Goal: Transaction & Acquisition: Purchase product/service

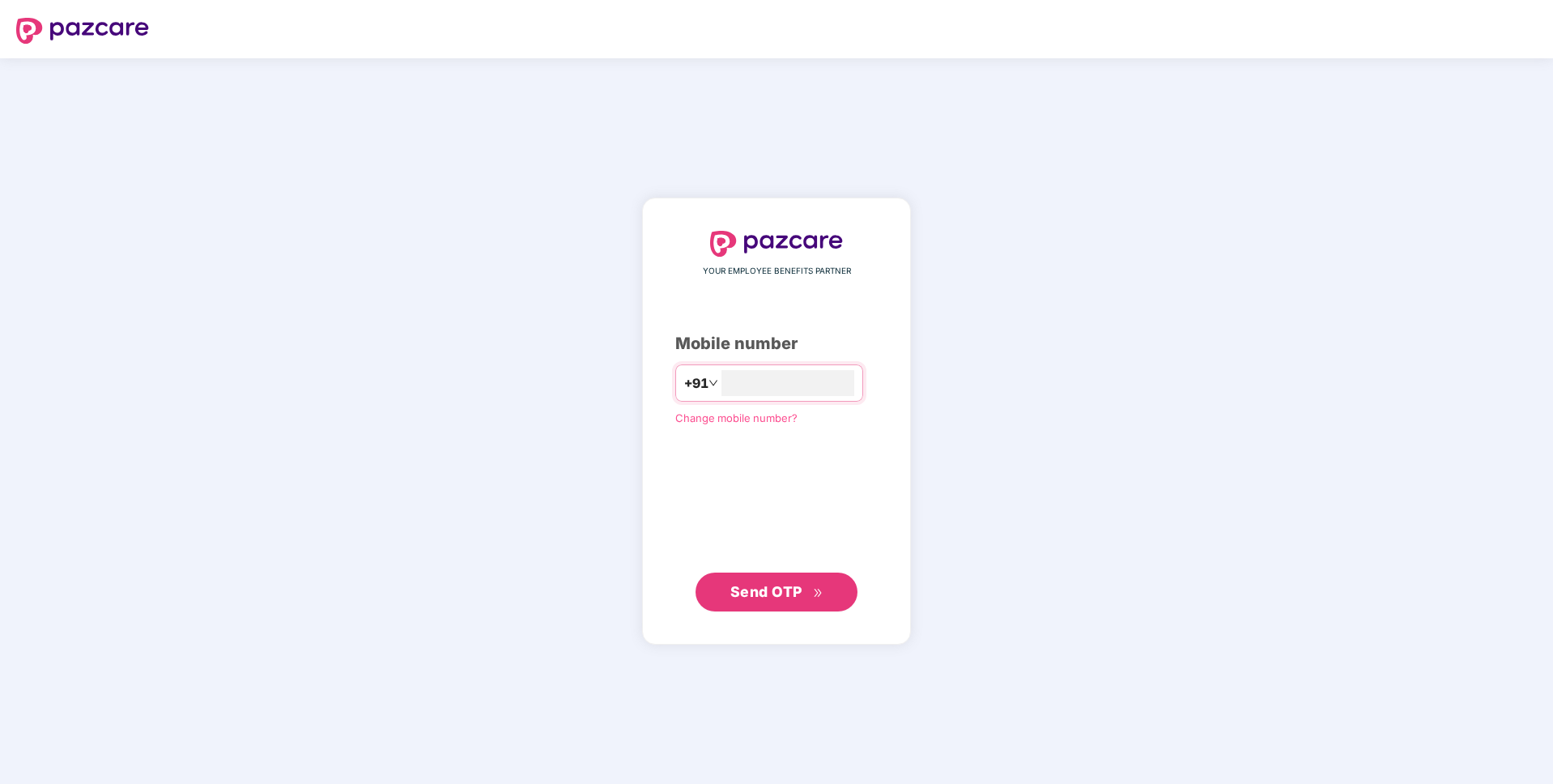
type input "**********"
click at [787, 591] on span "Send OTP" at bounding box center [766, 590] width 72 height 17
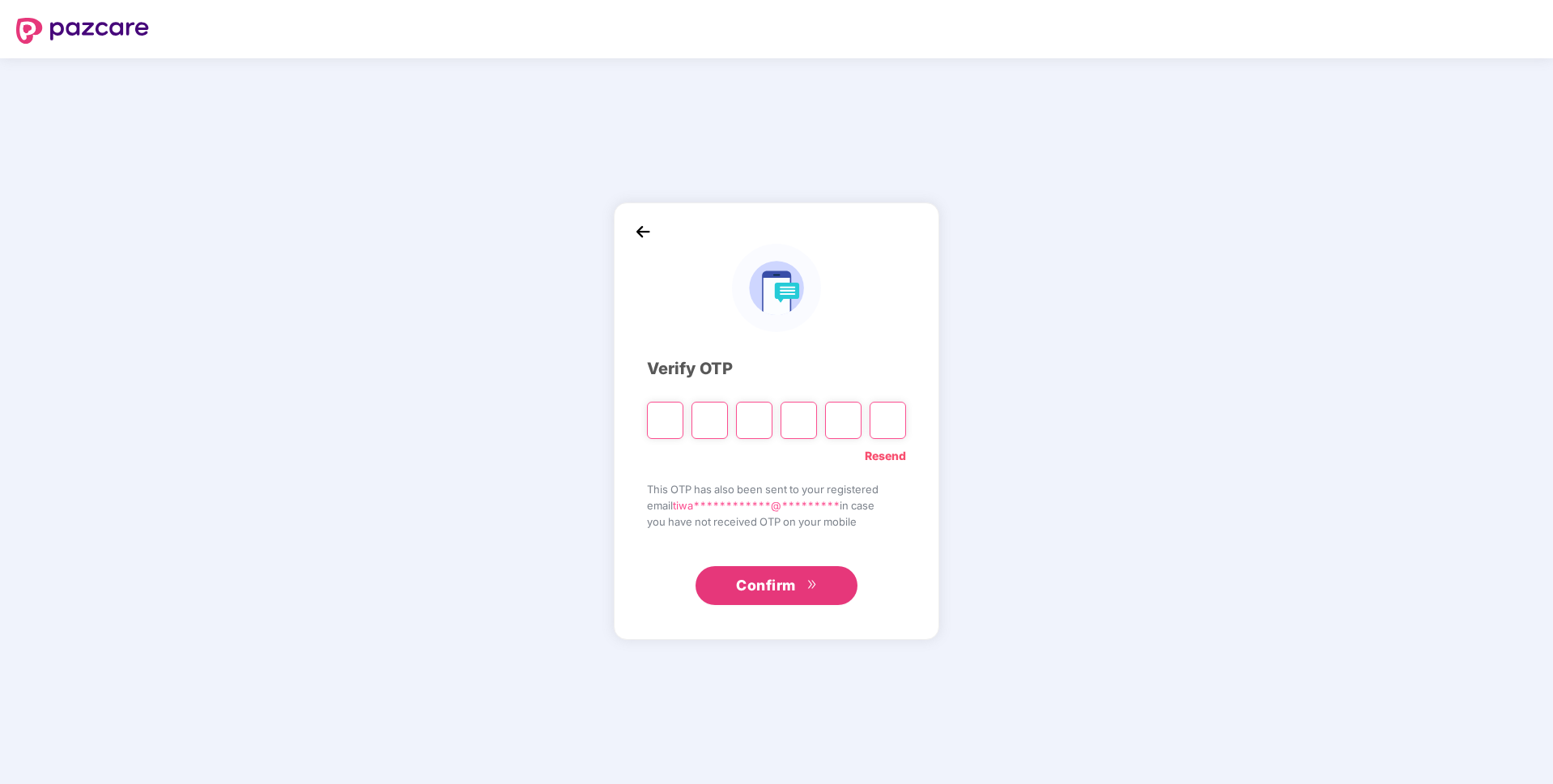
type input "*"
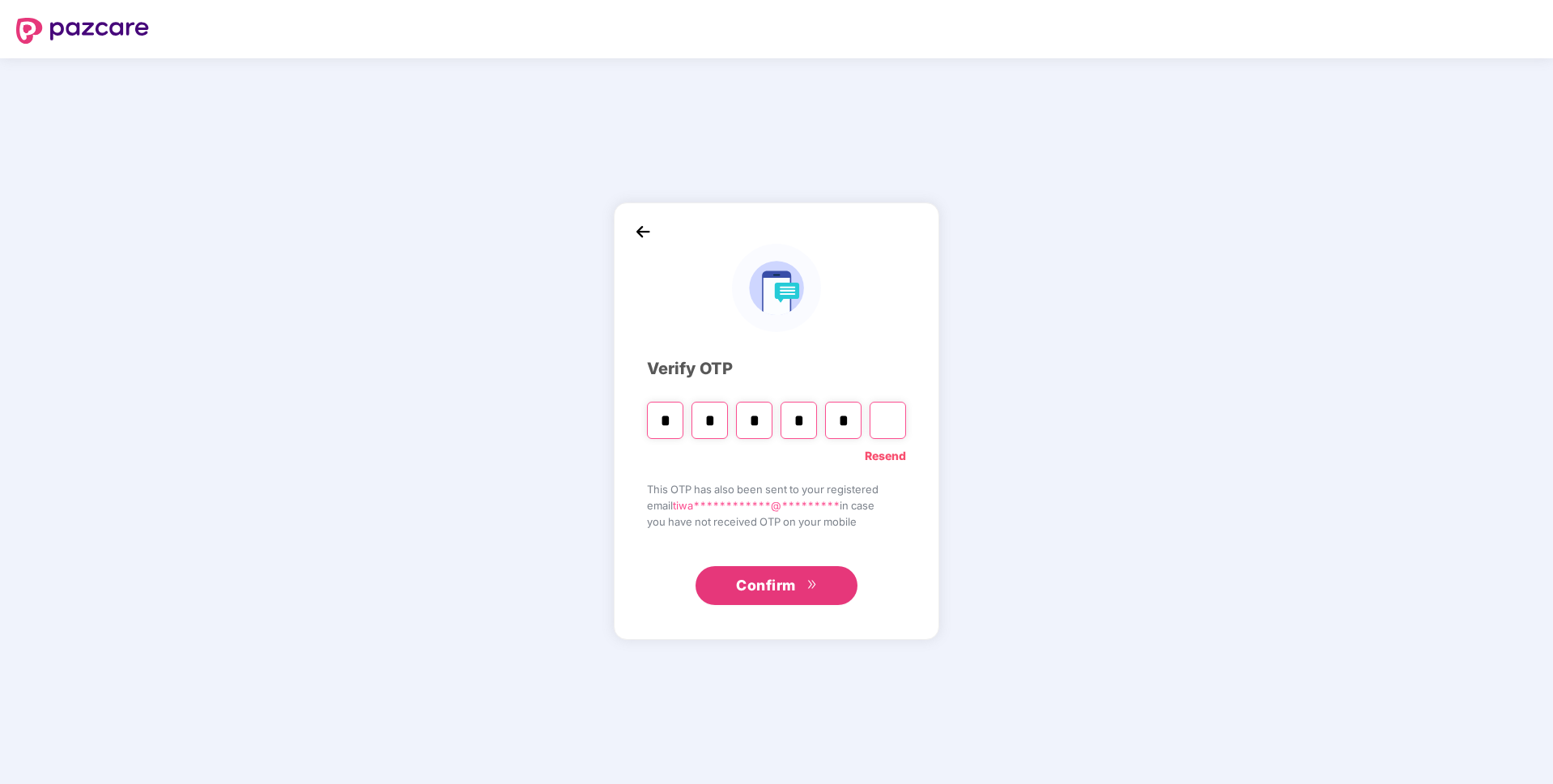
type input "*"
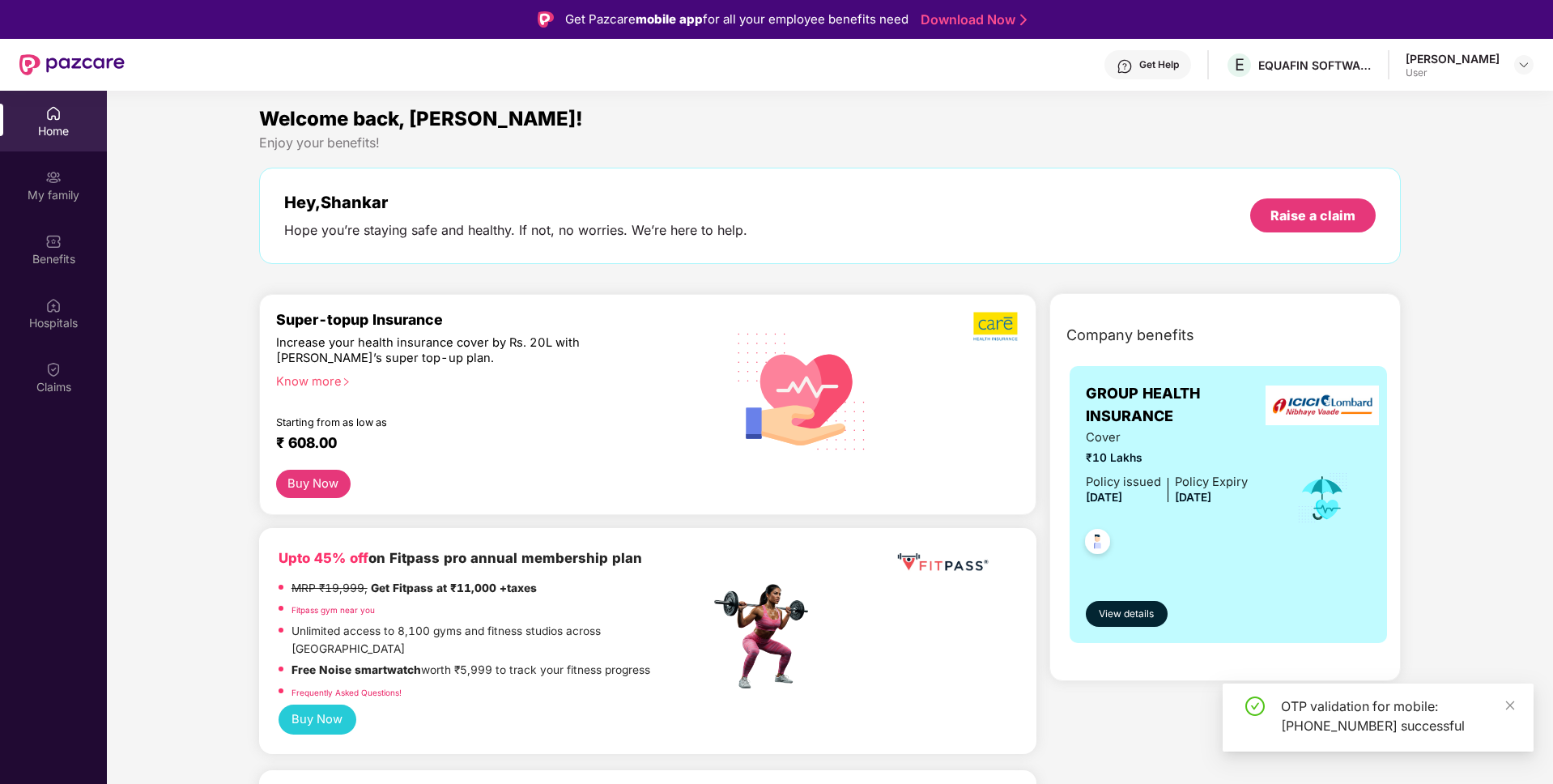
click at [319, 704] on button "Buy Now" at bounding box center [317, 719] width 78 height 30
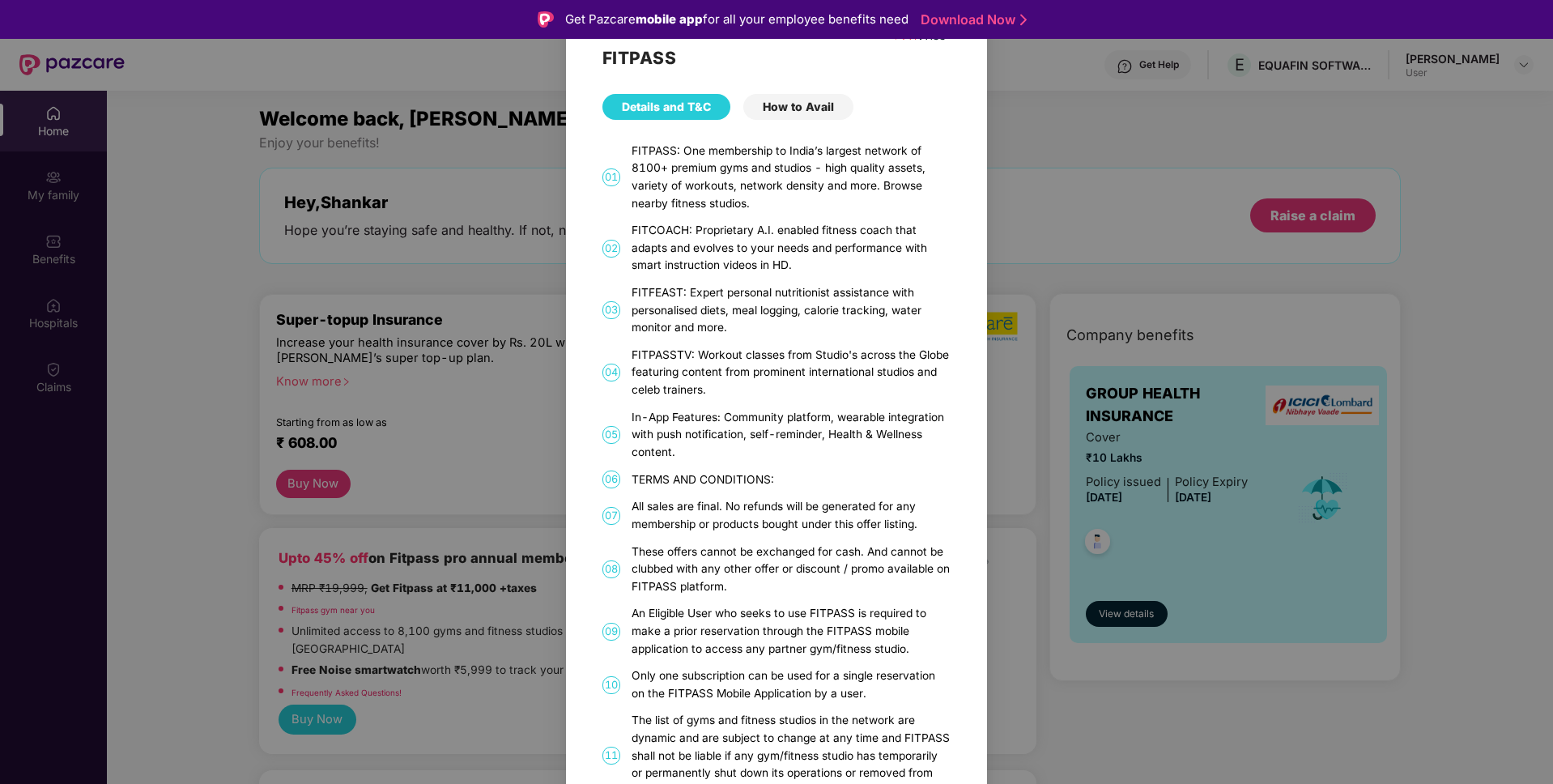
click at [808, 107] on div "How to Avail" at bounding box center [798, 107] width 111 height 26
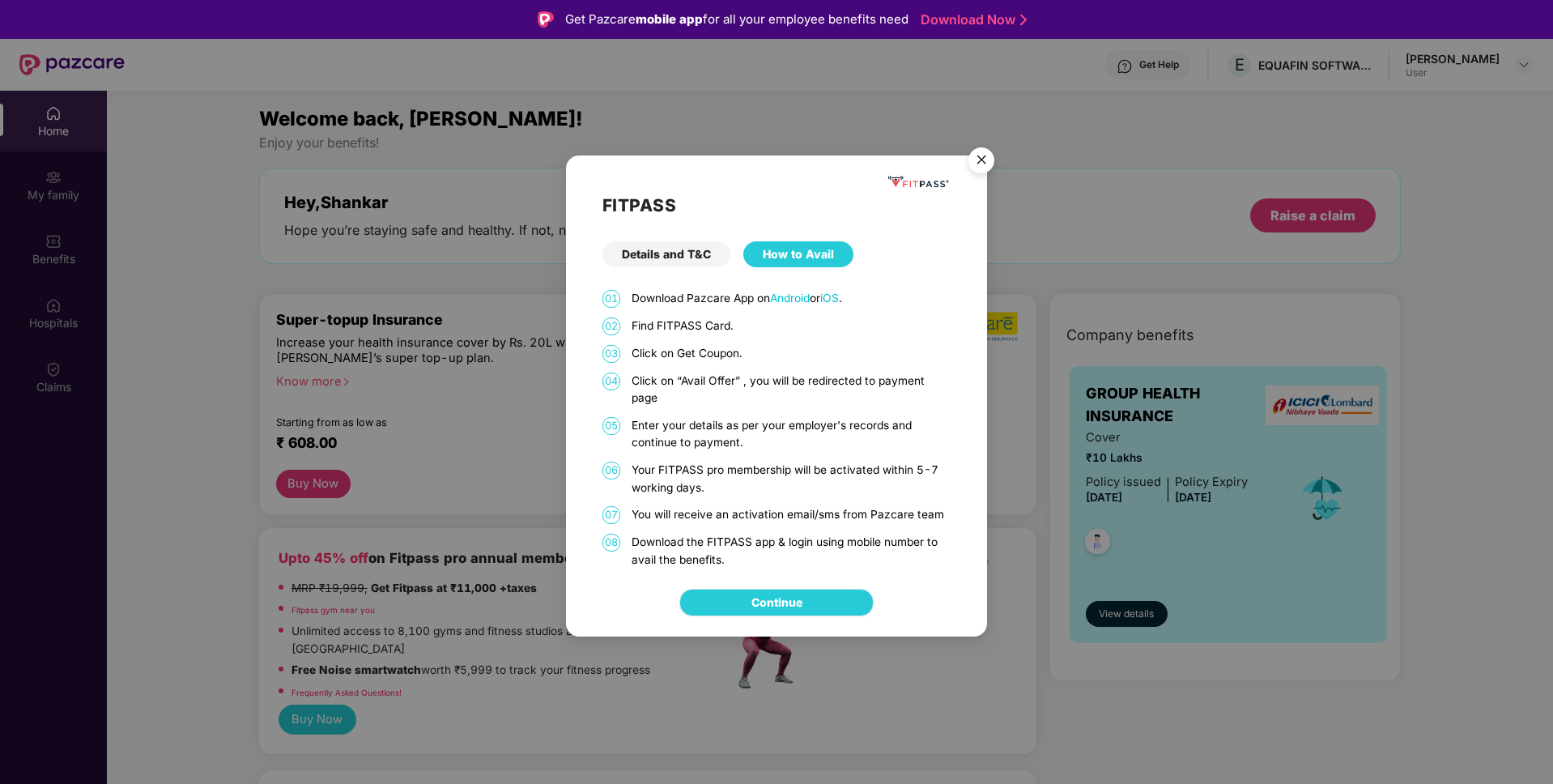
click at [802, 599] on link "Continue" at bounding box center [777, 603] width 51 height 18
click at [982, 162] on img "Close" at bounding box center [982, 163] width 45 height 45
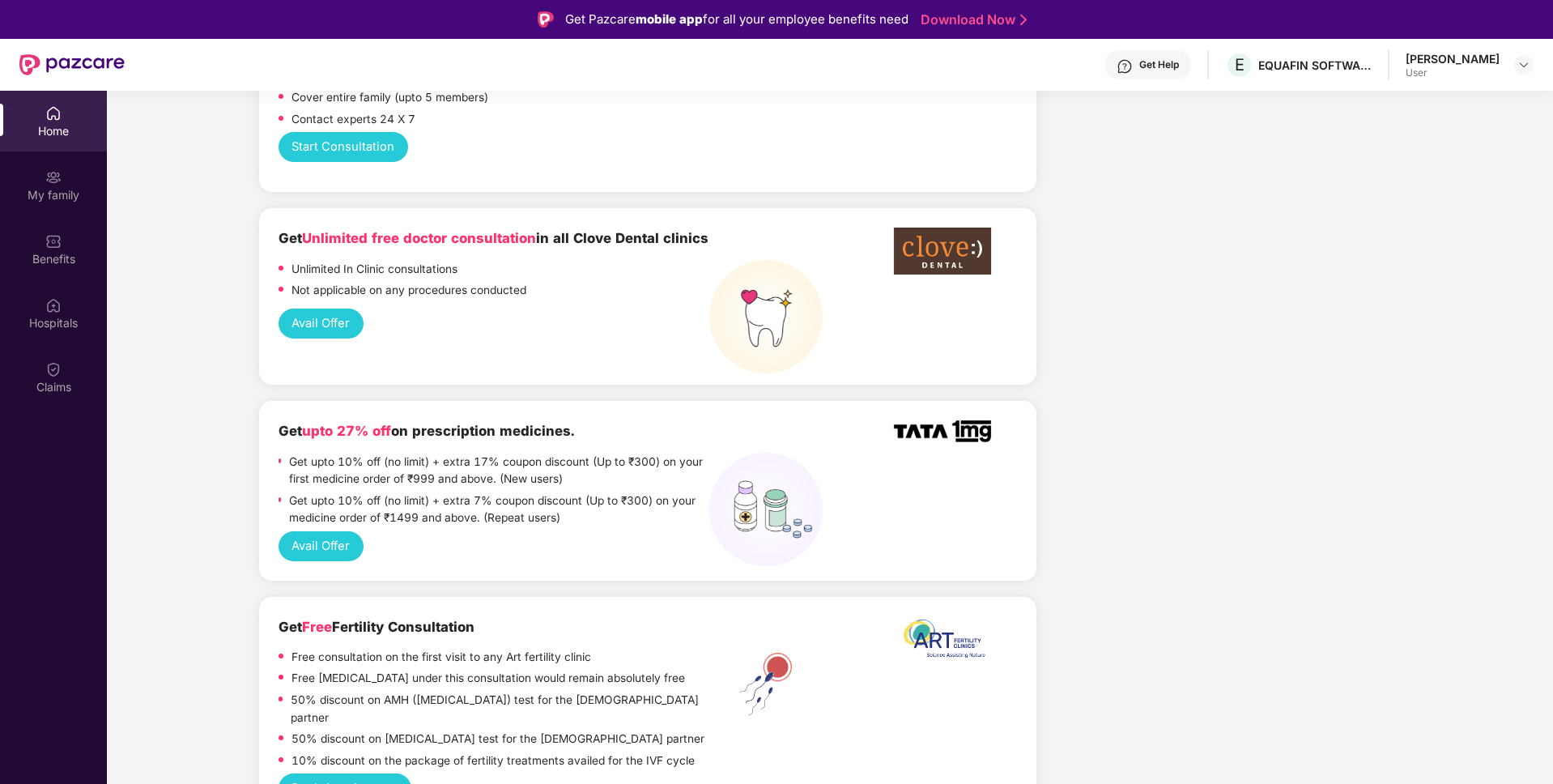
scroll to position [1096, 0]
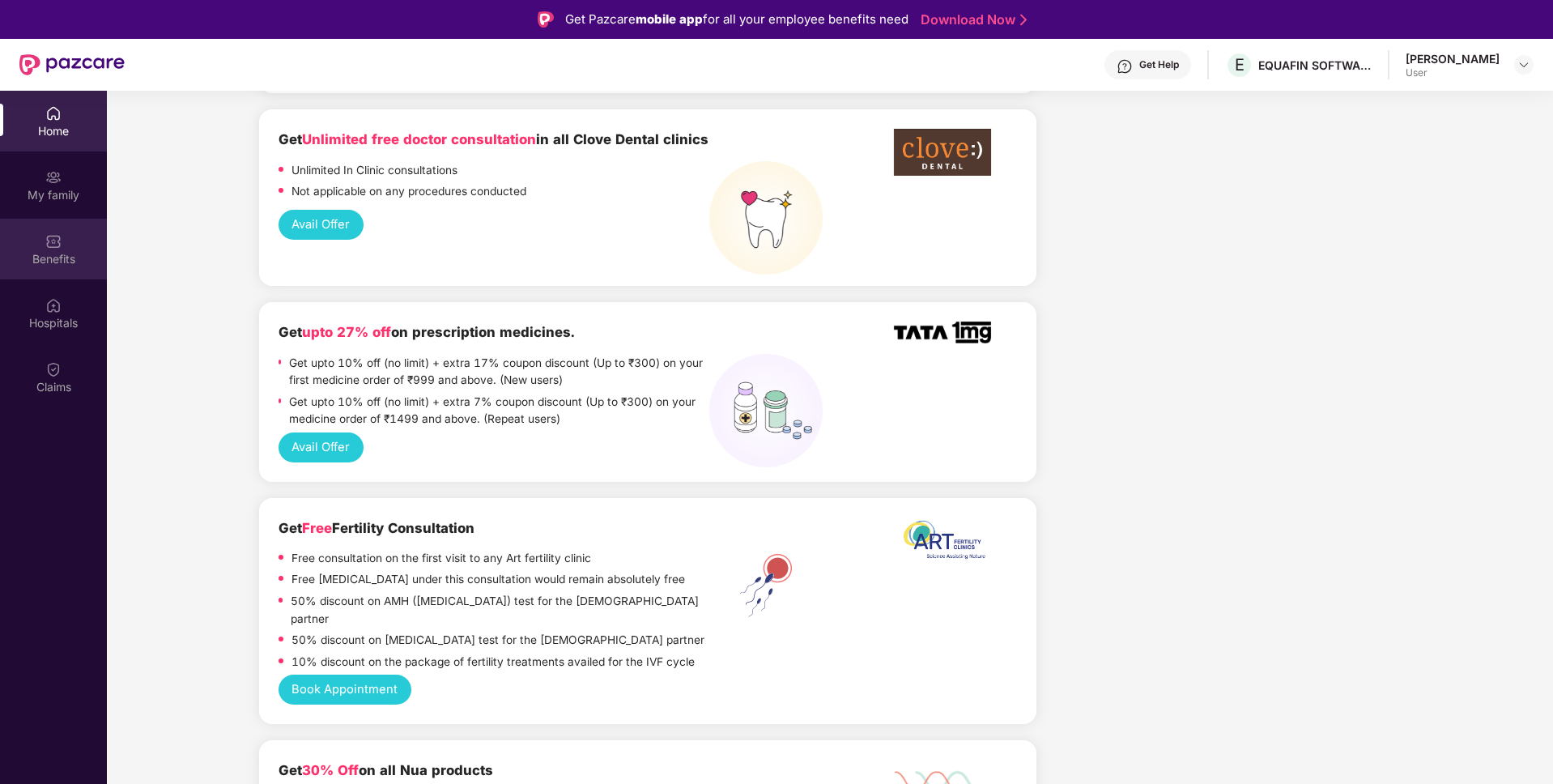
click at [47, 263] on div "Benefits" at bounding box center [53, 258] width 107 height 16
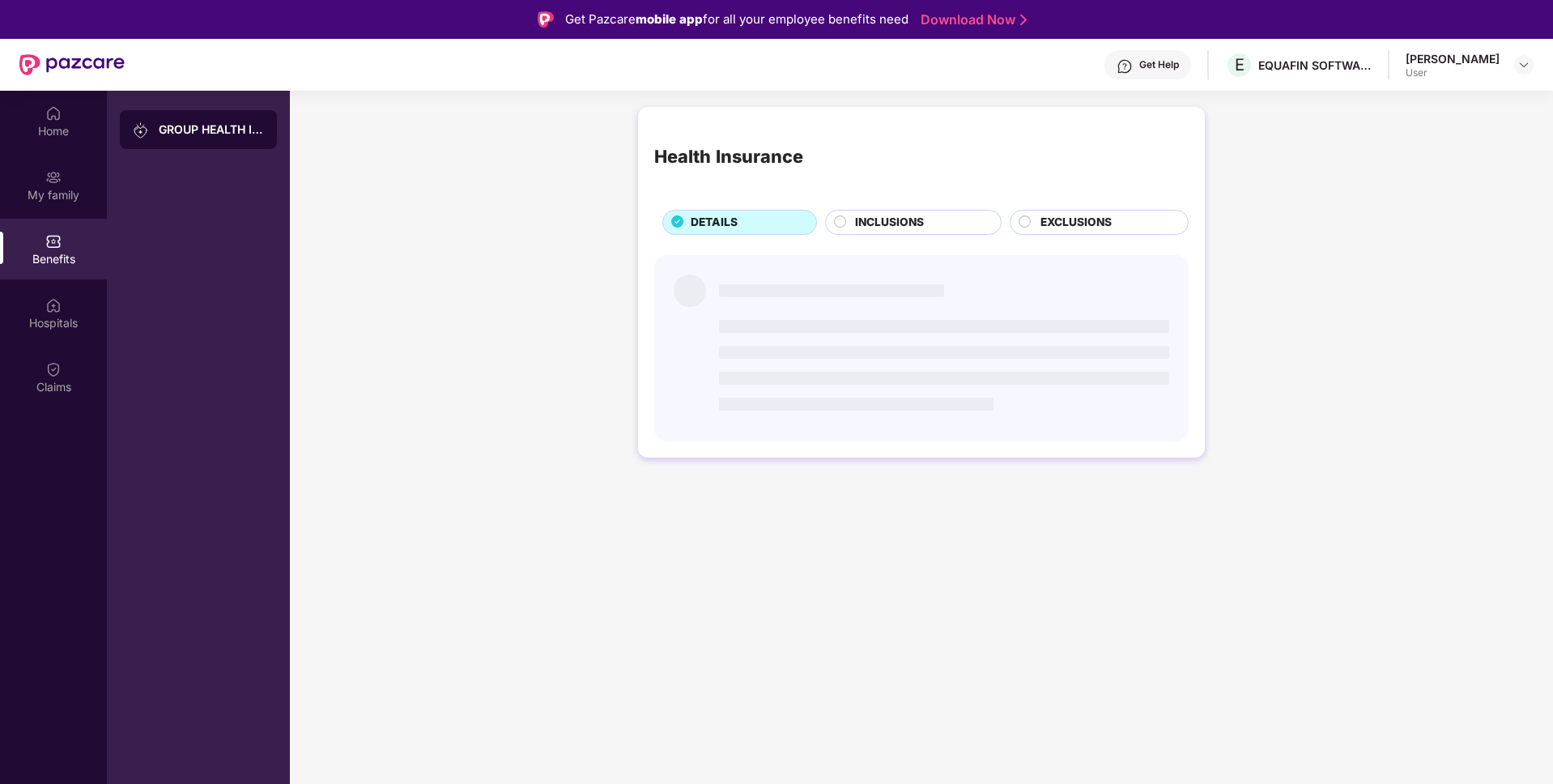
scroll to position [0, 0]
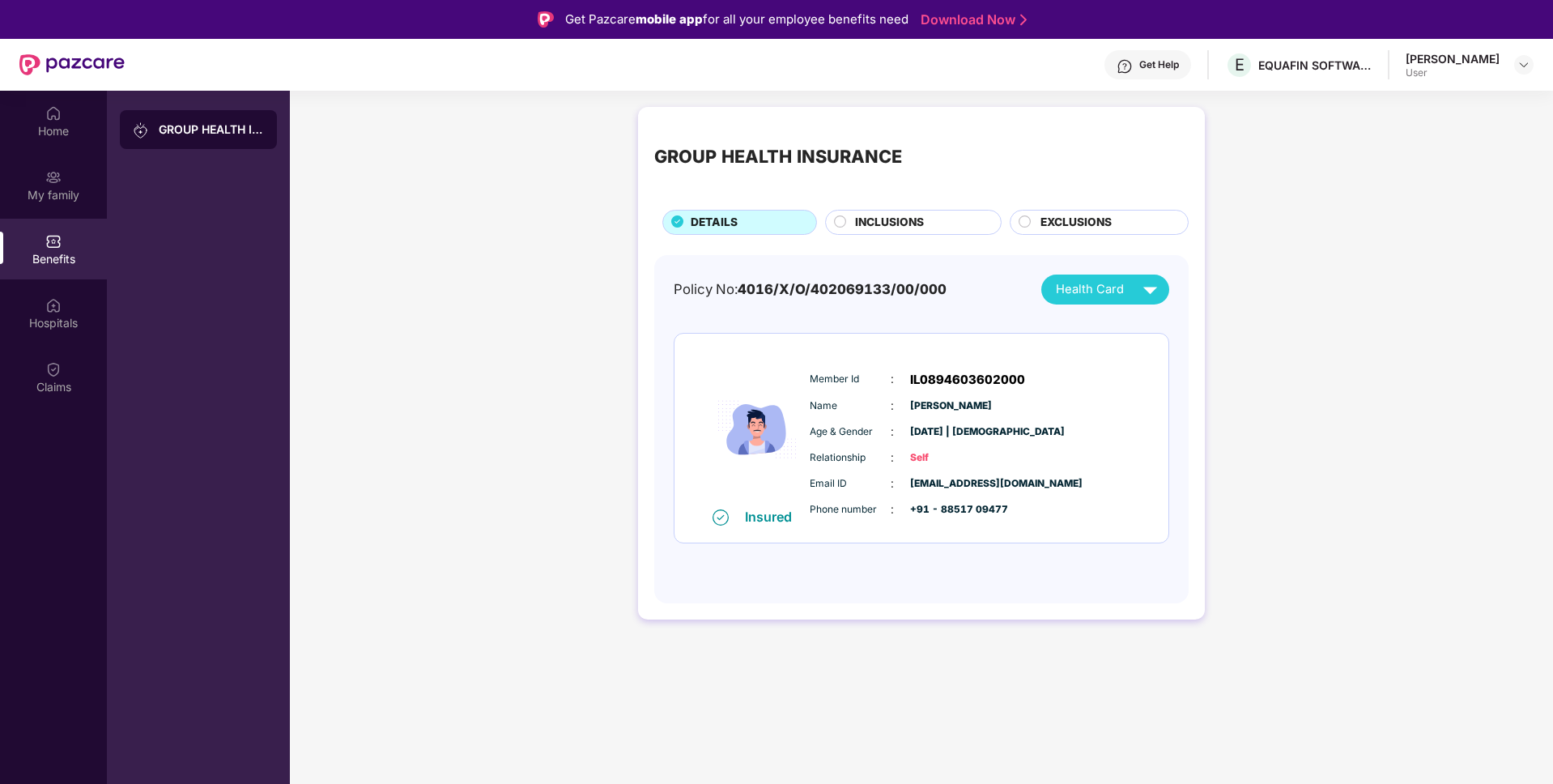
click at [902, 219] on span "INCLUSIONS" at bounding box center [890, 223] width 69 height 18
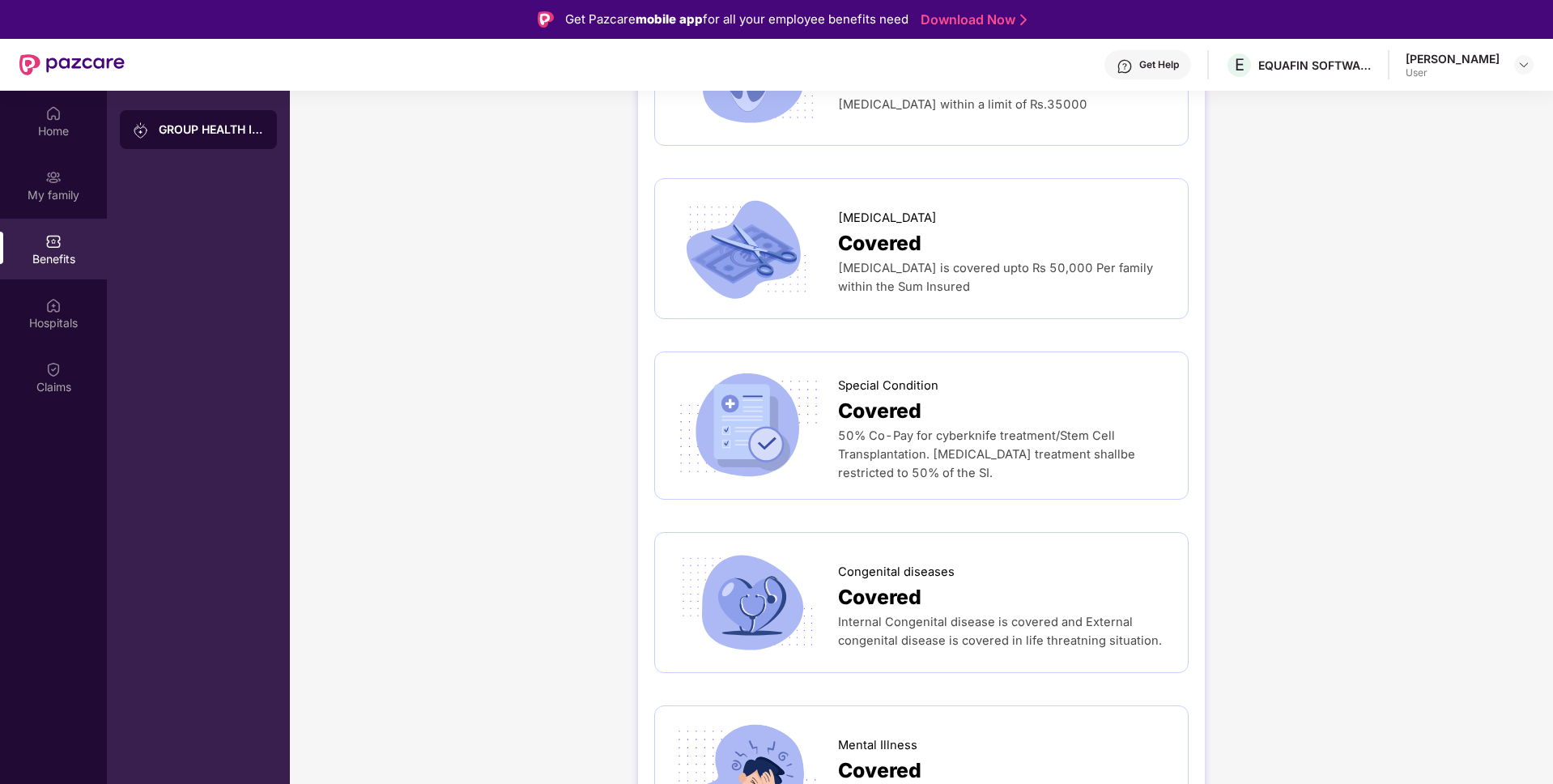
scroll to position [91, 0]
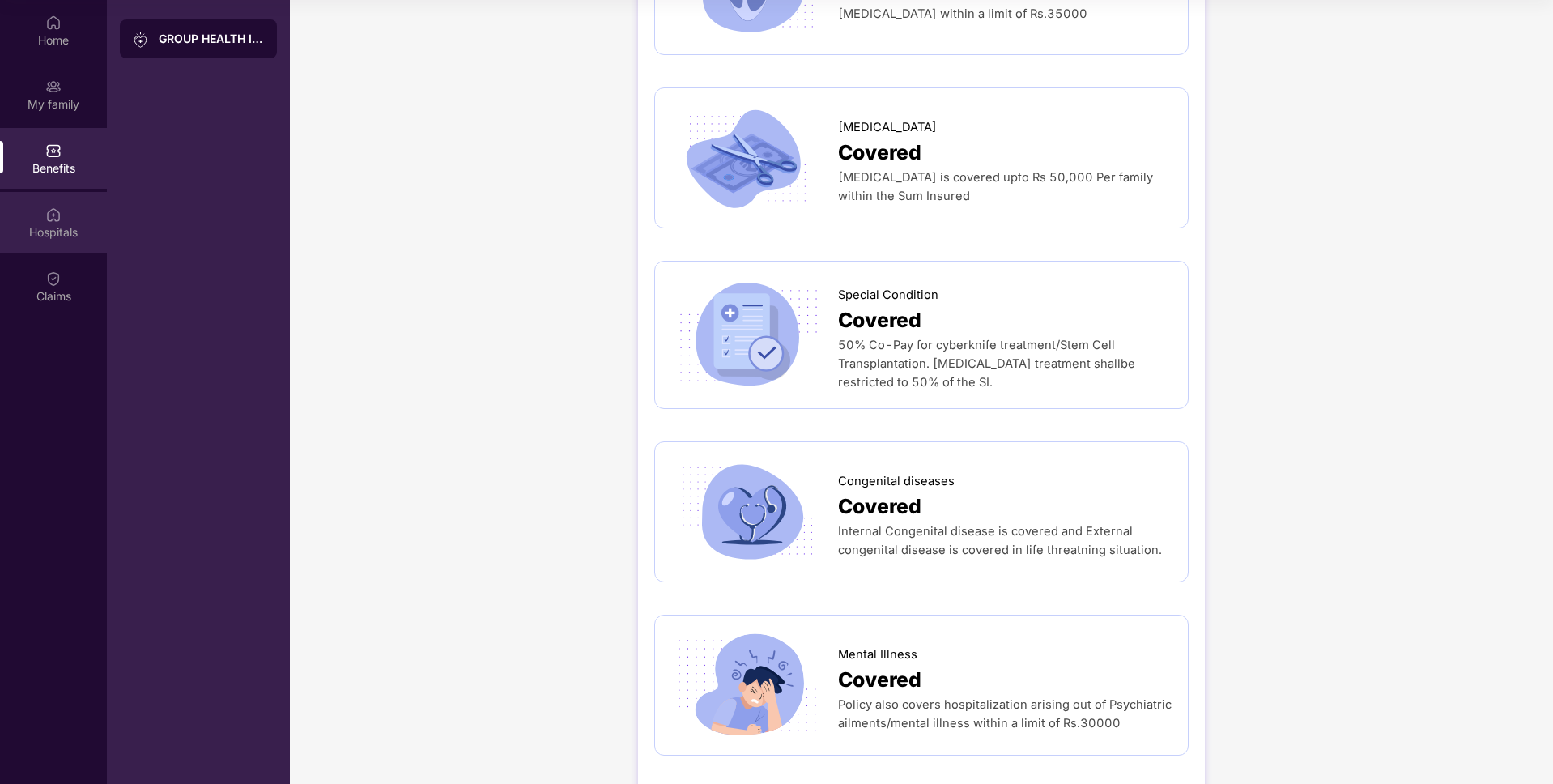
click at [47, 207] on img at bounding box center [53, 214] width 16 height 16
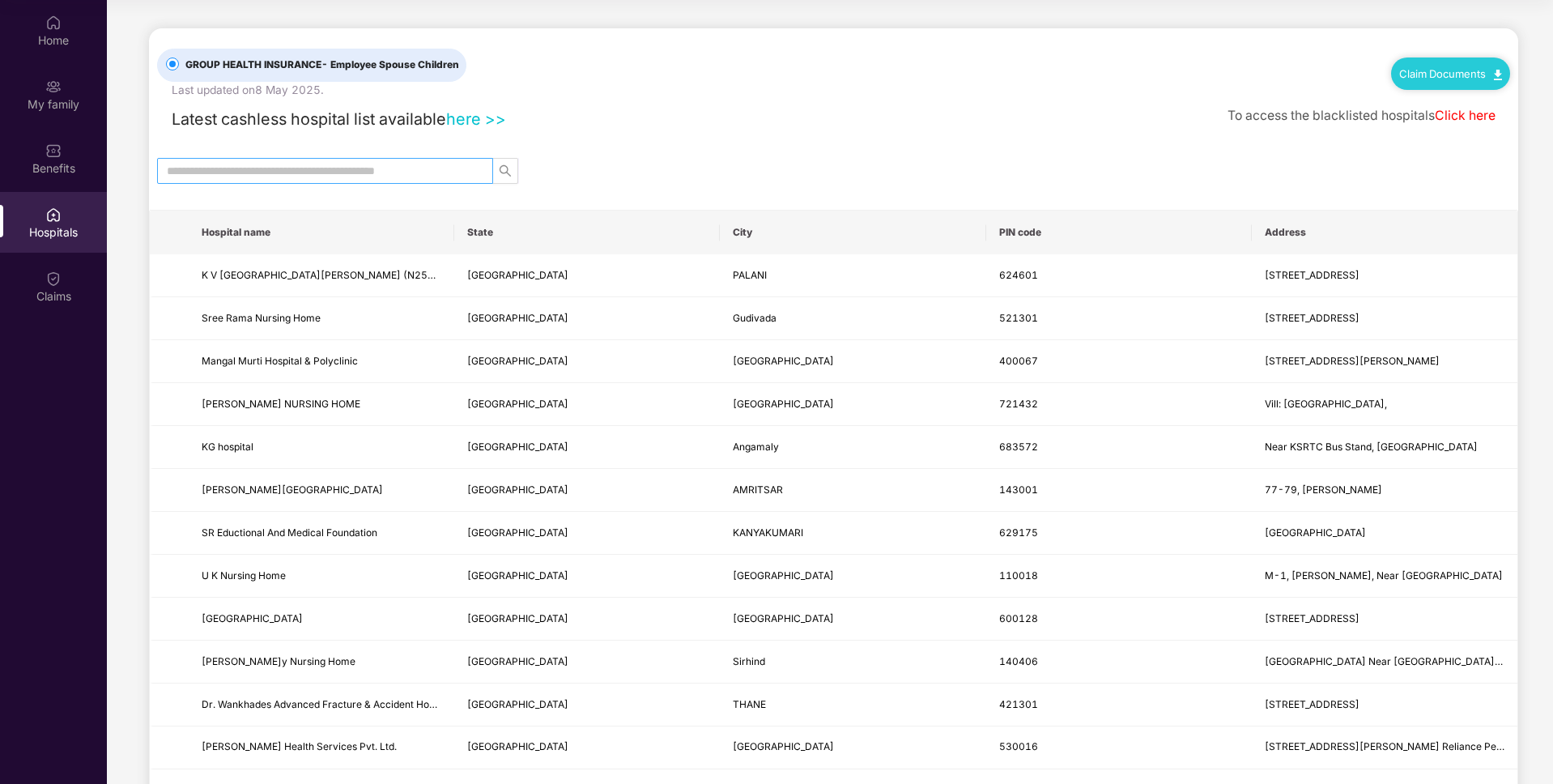
click at [387, 172] on input "text" at bounding box center [319, 171] width 304 height 18
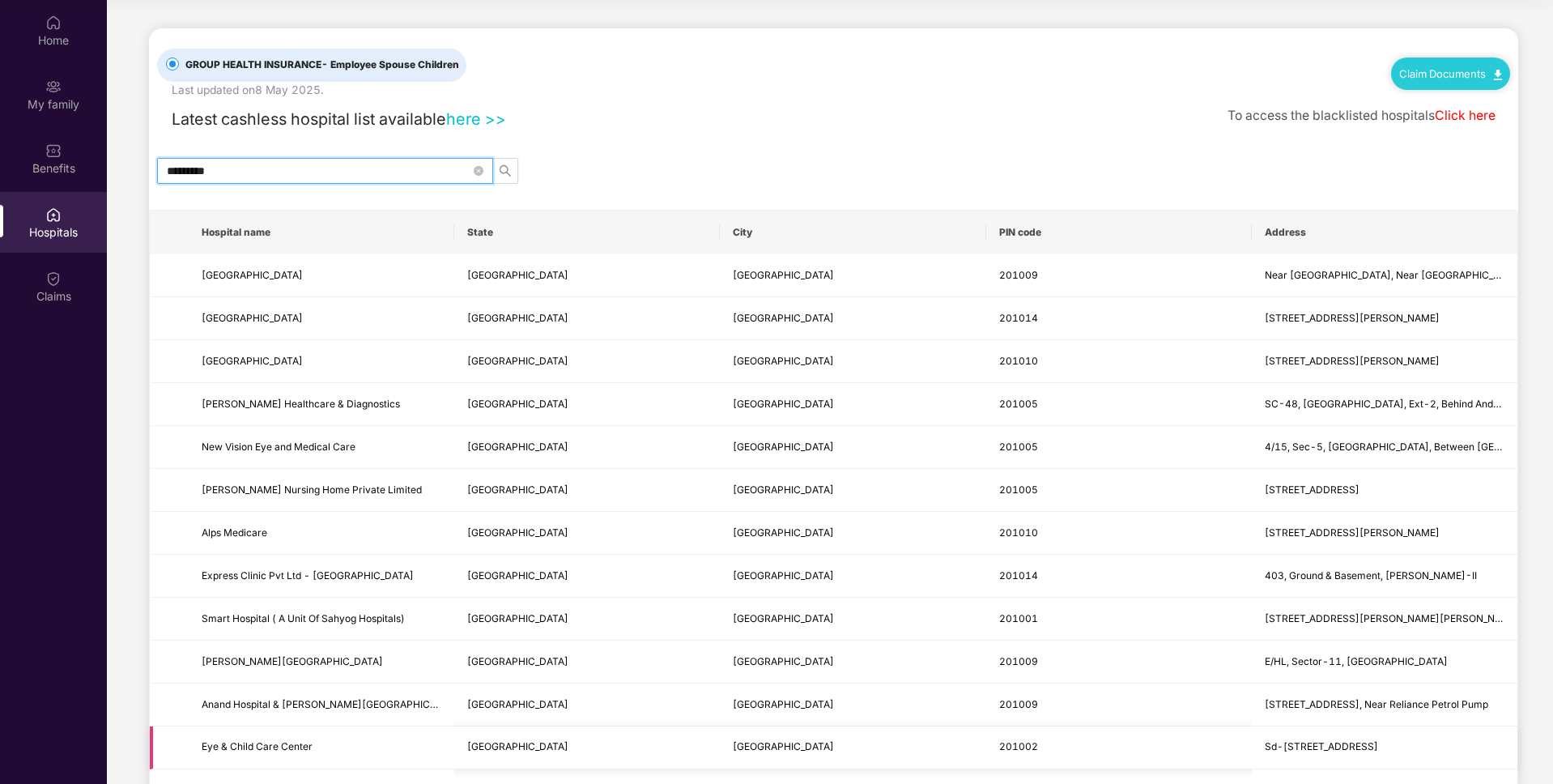
type input "*********"
